Goal: Task Accomplishment & Management: Use online tool/utility

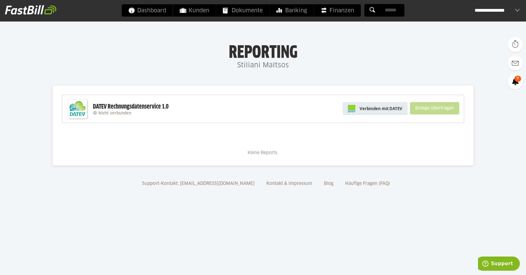
click at [357, 109] on link "Verbinden mit DATEV" at bounding box center [375, 108] width 65 height 13
click at [404, 110] on link "Verbinden mit DATEV" at bounding box center [375, 108] width 65 height 13
click at [209, 55] on h1 "Reporting" at bounding box center [263, 51] width 403 height 16
click at [18, 5] on img at bounding box center [30, 10] width 51 height 10
click at [391, 110] on span "Verbinden mit DATEV" at bounding box center [381, 109] width 43 height 6
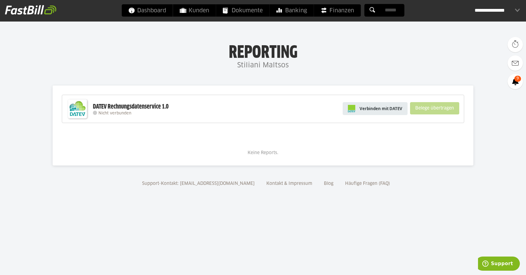
click at [357, 110] on link "Verbinden mit DATEV" at bounding box center [375, 108] width 65 height 13
